Goal: Task Accomplishment & Management: Complete application form

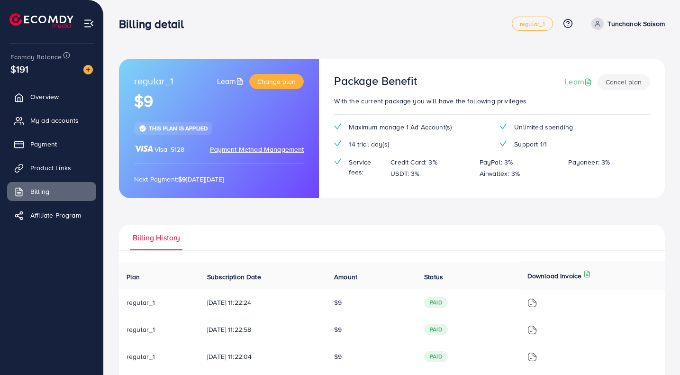
click at [31, 117] on link "My ad accounts" at bounding box center [51, 120] width 89 height 19
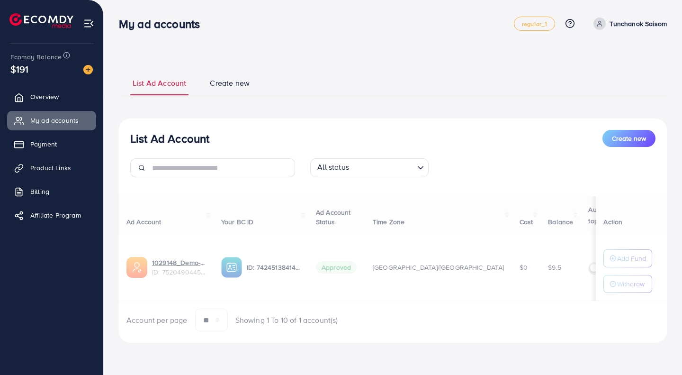
select select
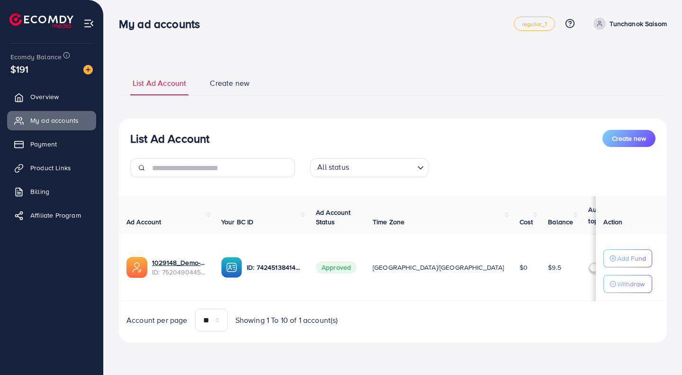
click at [638, 143] on button "Create new" at bounding box center [628, 138] width 53 height 17
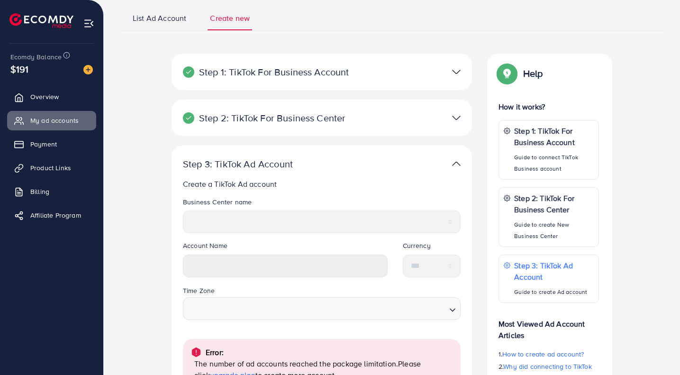
scroll to position [64, 0]
click at [538, 161] on p "Guide to connect TikTok Business account" at bounding box center [554, 163] width 80 height 23
click at [451, 73] on div at bounding box center [419, 72] width 98 height 14
click at [457, 71] on img at bounding box center [456, 72] width 9 height 14
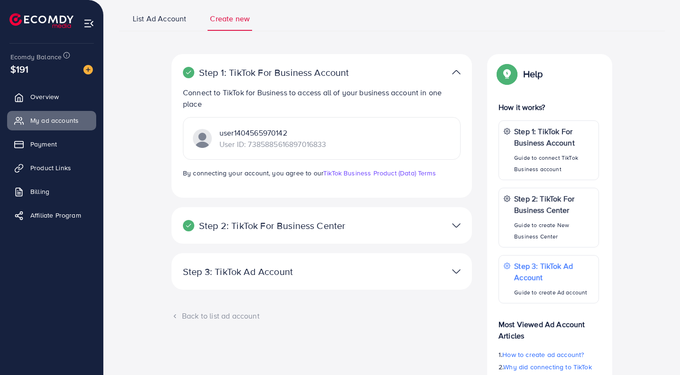
click at [385, 170] on link "TikTok Business Product (Data) Terms" at bounding box center [379, 172] width 113 height 9
